Goal: Navigation & Orientation: Find specific page/section

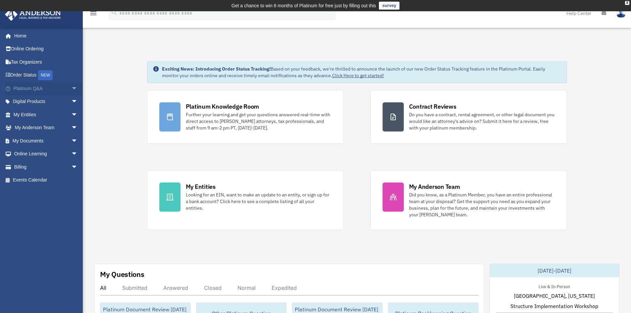
click at [74, 90] on span "arrow_drop_down" at bounding box center [77, 89] width 13 height 14
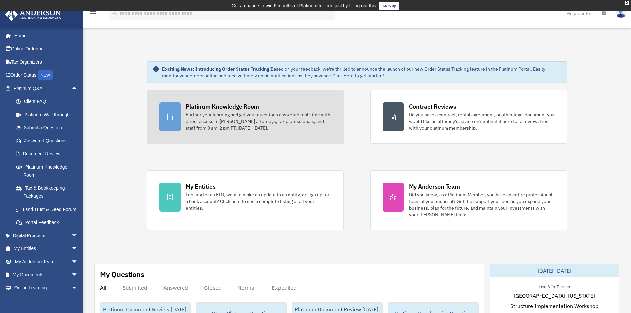
click at [204, 117] on div "Further your learning and get your questions answered real-time with direct acc…" at bounding box center [259, 121] width 146 height 20
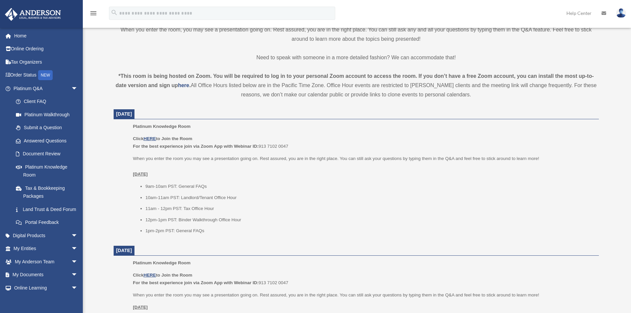
scroll to position [207, 0]
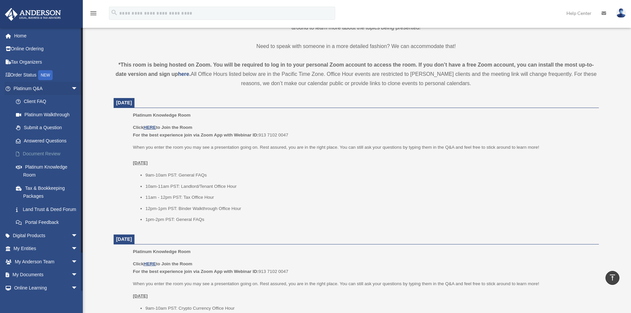
click at [51, 155] on link "Document Review" at bounding box center [48, 153] width 79 height 13
